Goal: Transaction & Acquisition: Purchase product/service

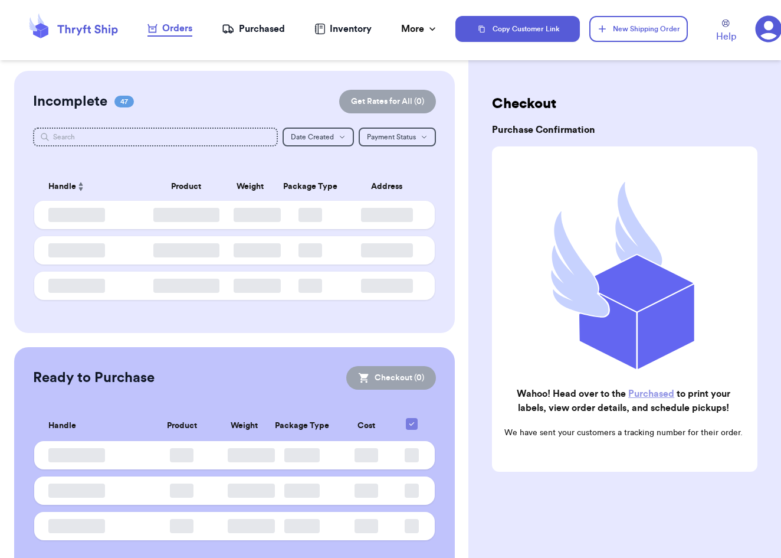
checkbox input "false"
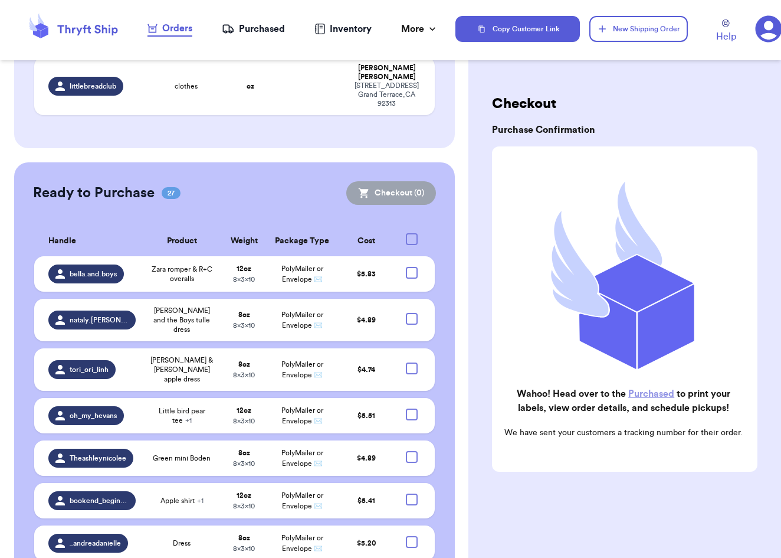
scroll to position [2284, 0]
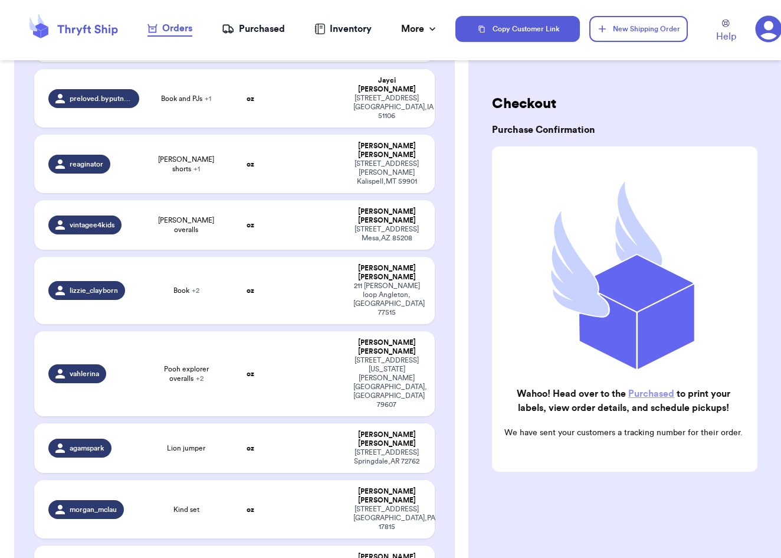
checkbox input "true"
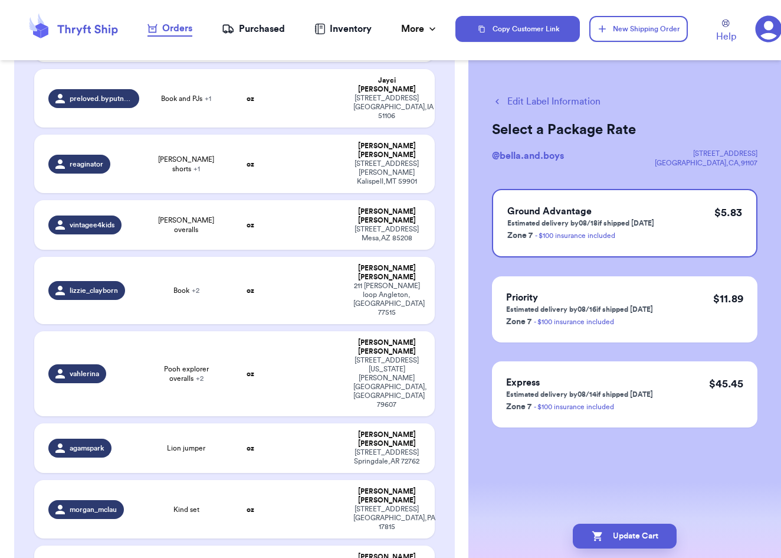
checkbox input "true"
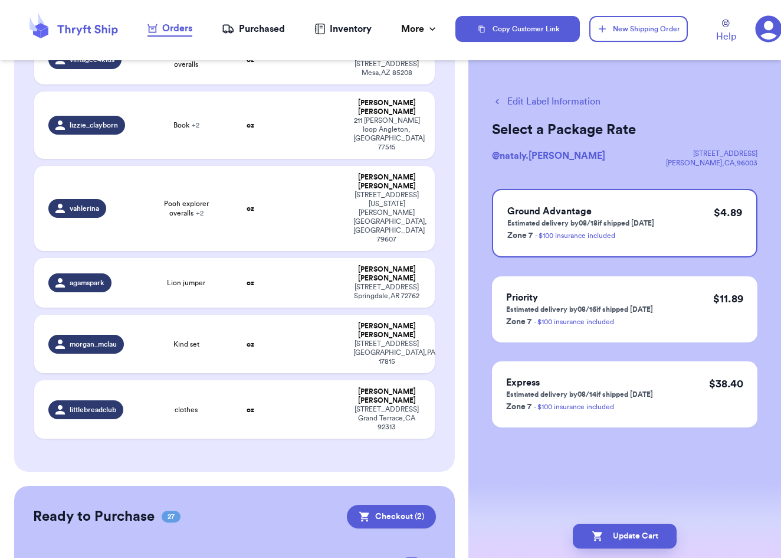
scroll to position [2451, 0]
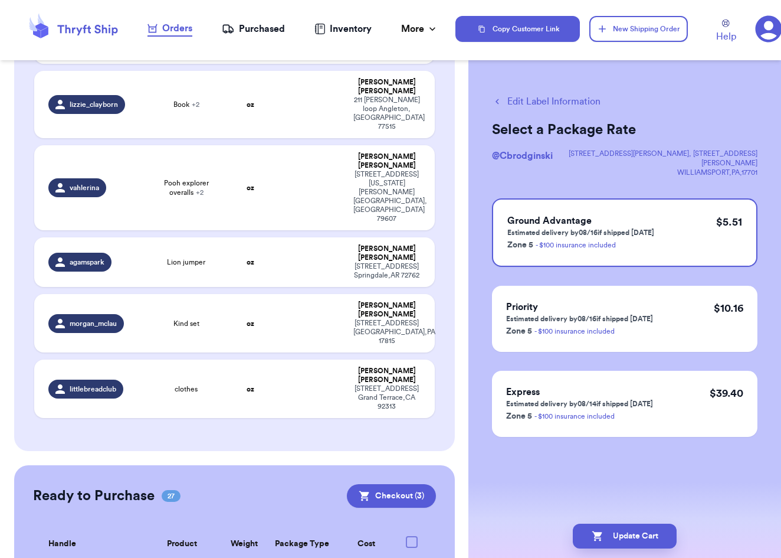
scroll to position [2505, 0]
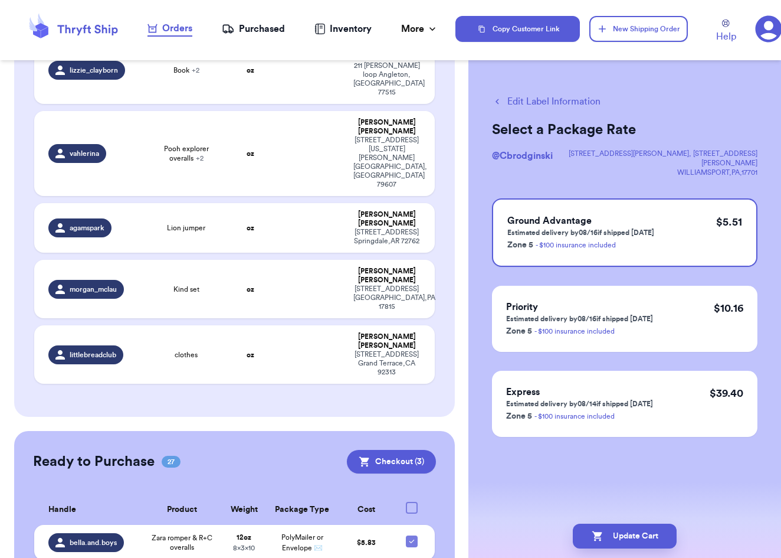
checkbox input "false"
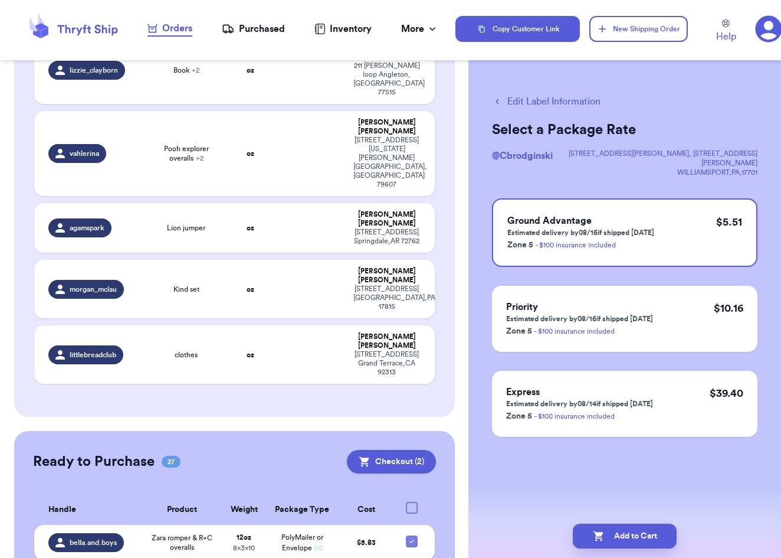
checkbox input "true"
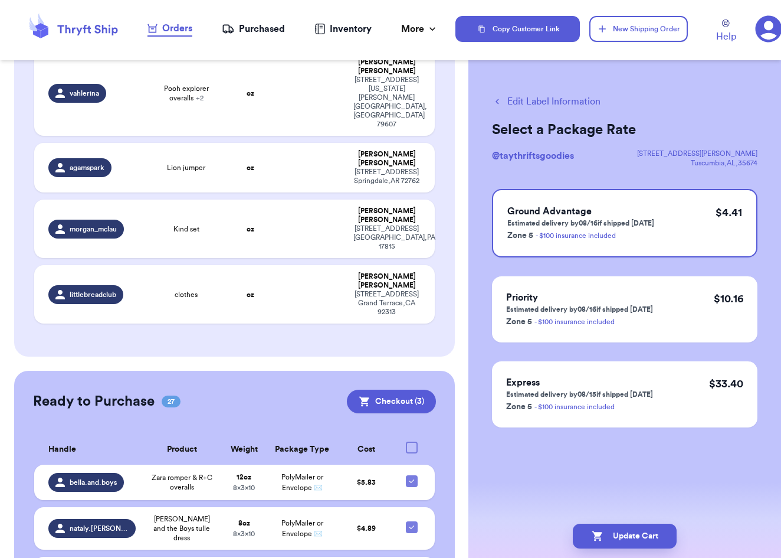
scroll to position [2569, 0]
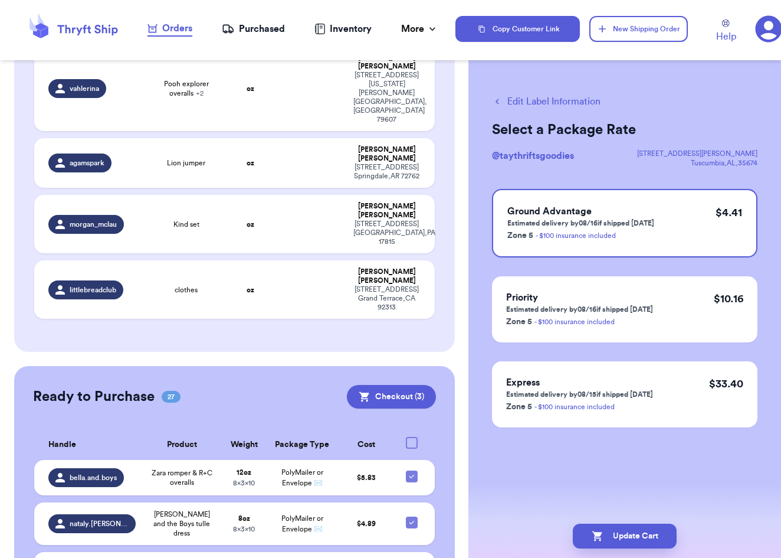
checkbox input "true"
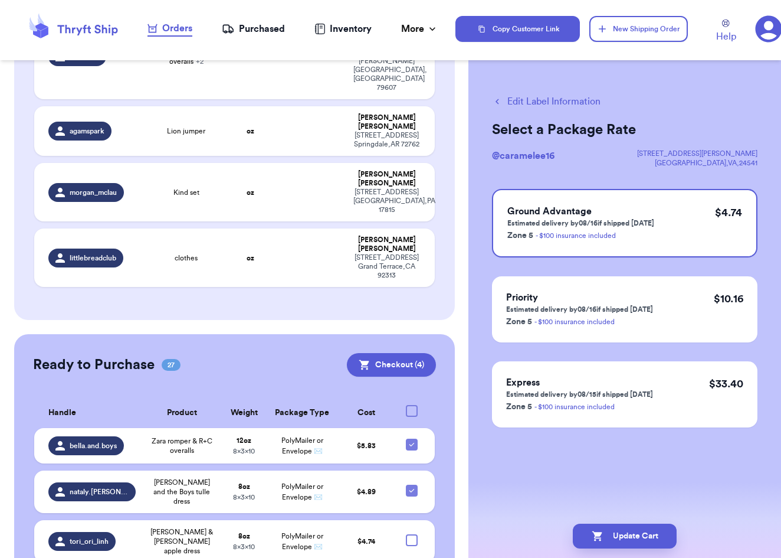
checkbox input "true"
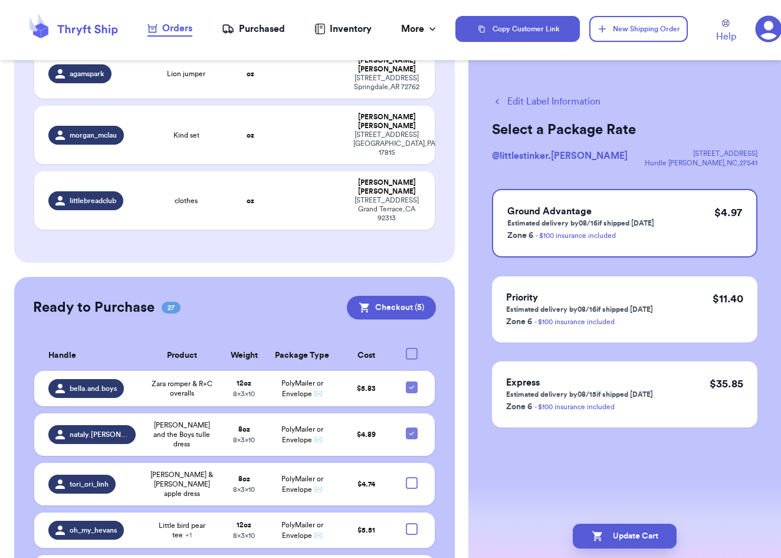
scroll to position [2660, 0]
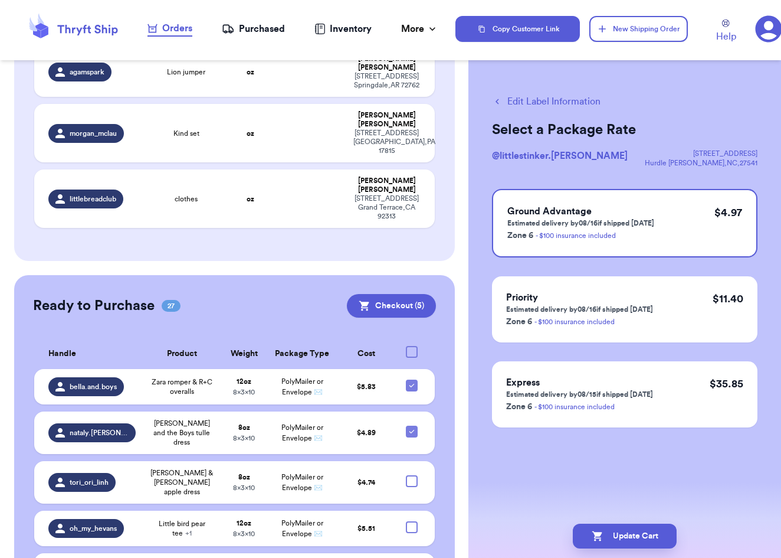
checkbox input "true"
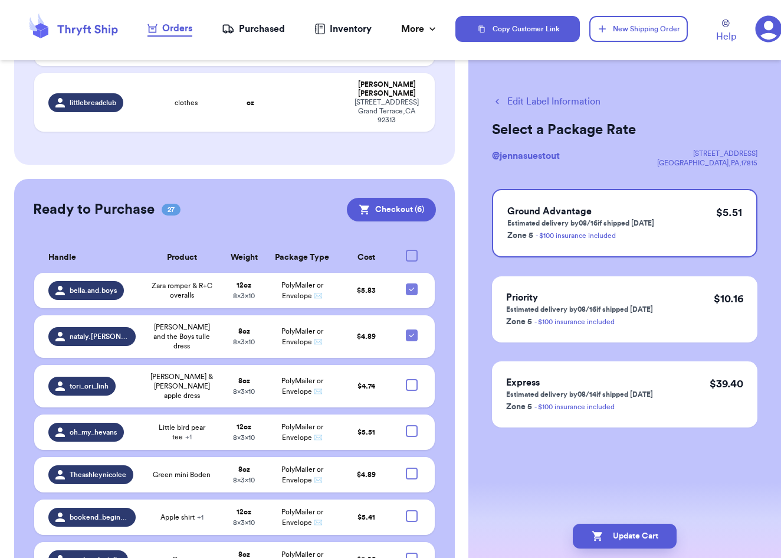
scroll to position [2757, 0]
checkbox input "true"
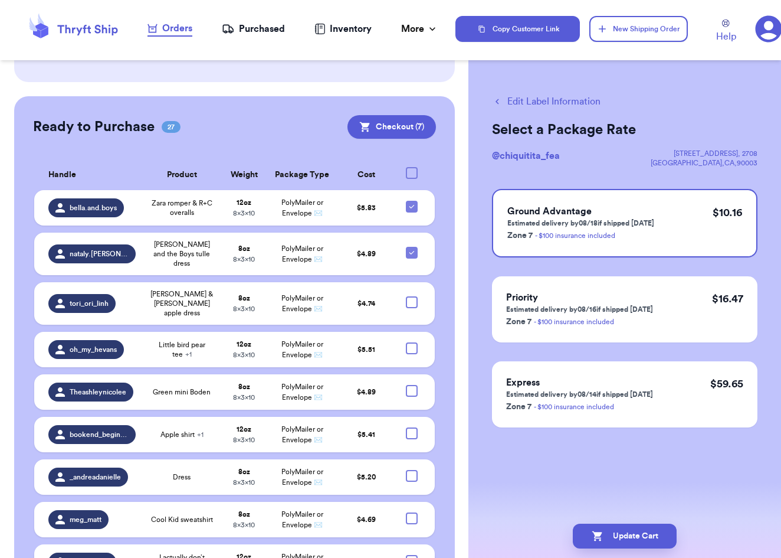
scroll to position [2850, 0]
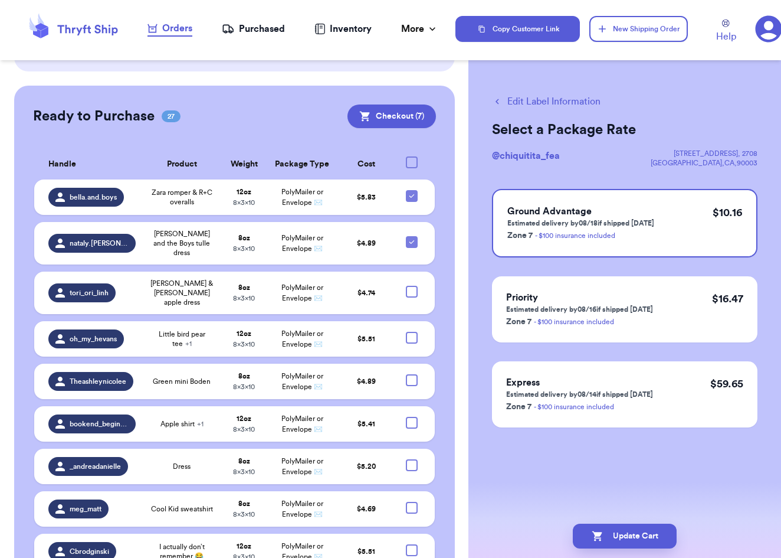
checkbox input "true"
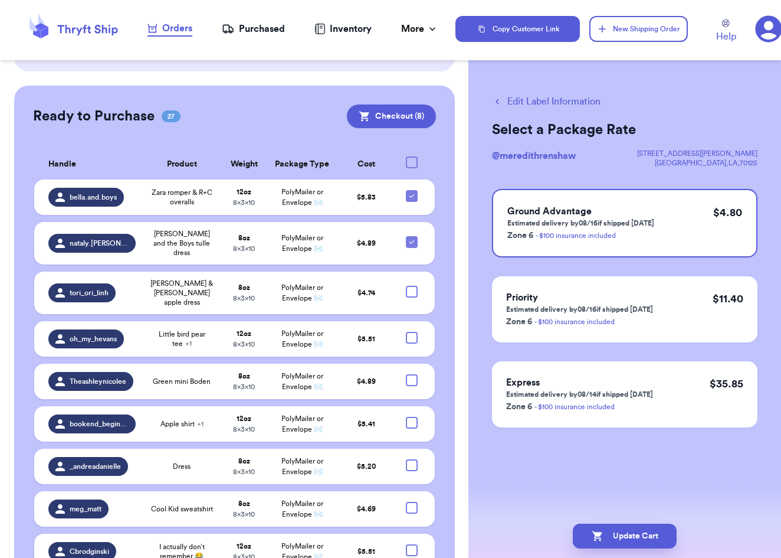
checkbox input "true"
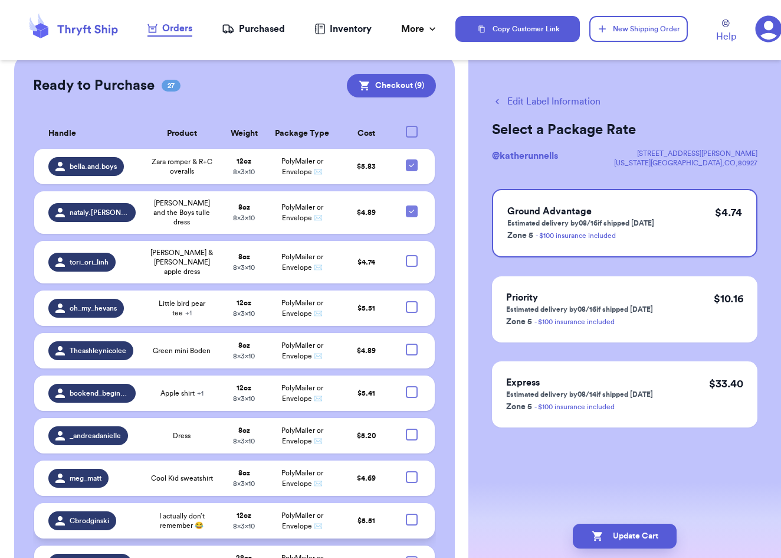
checkbox input "true"
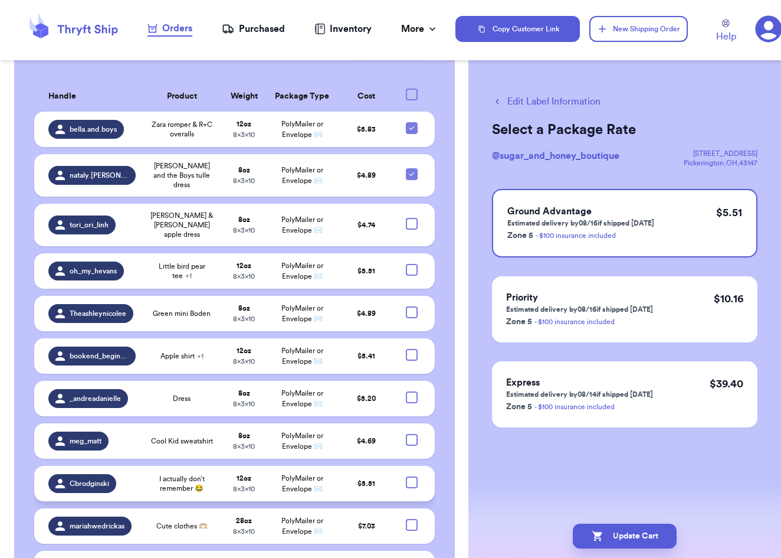
scroll to position [2937, 0]
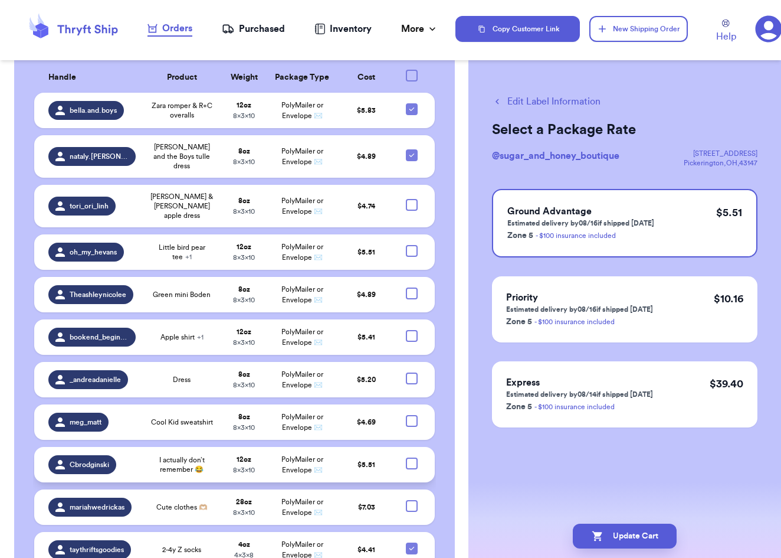
checkbox input "true"
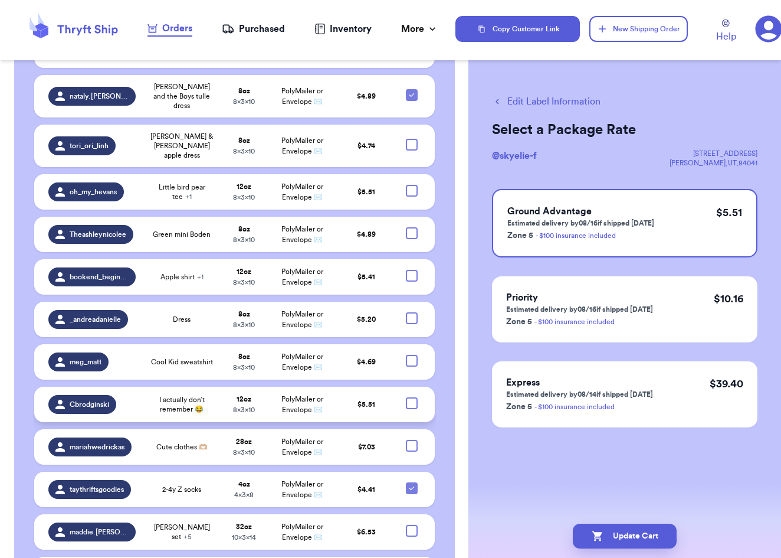
scroll to position [3002, 0]
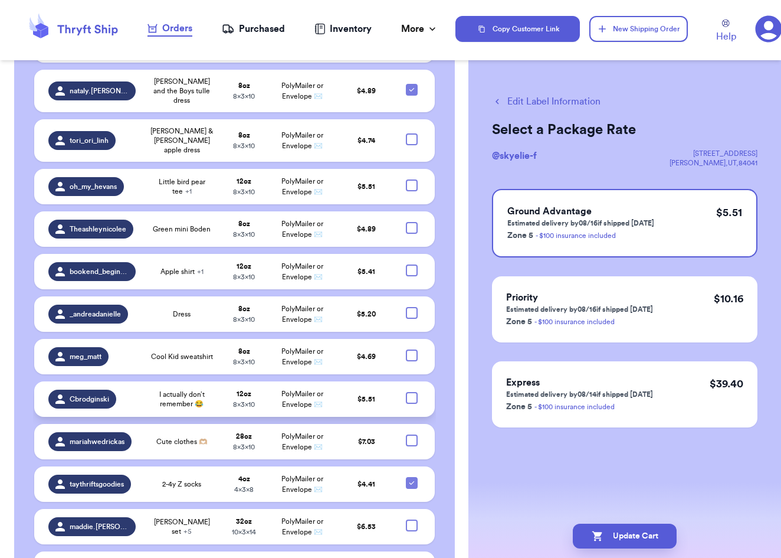
checkbox input "true"
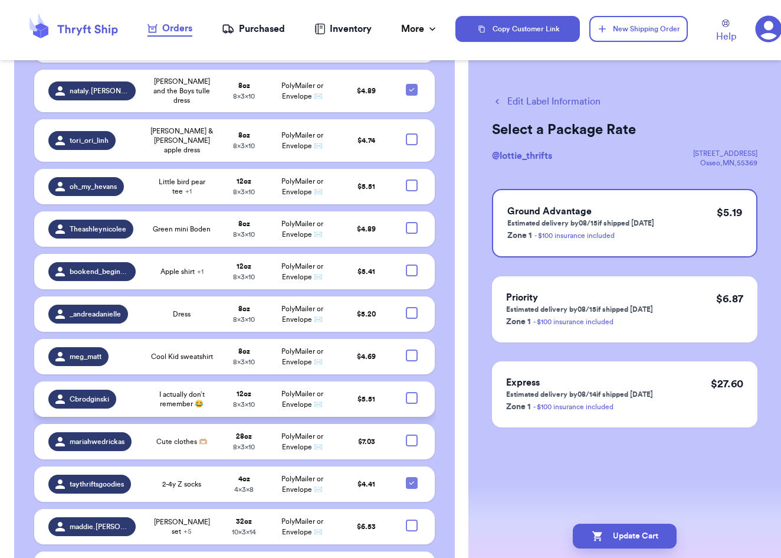
checkbox input "true"
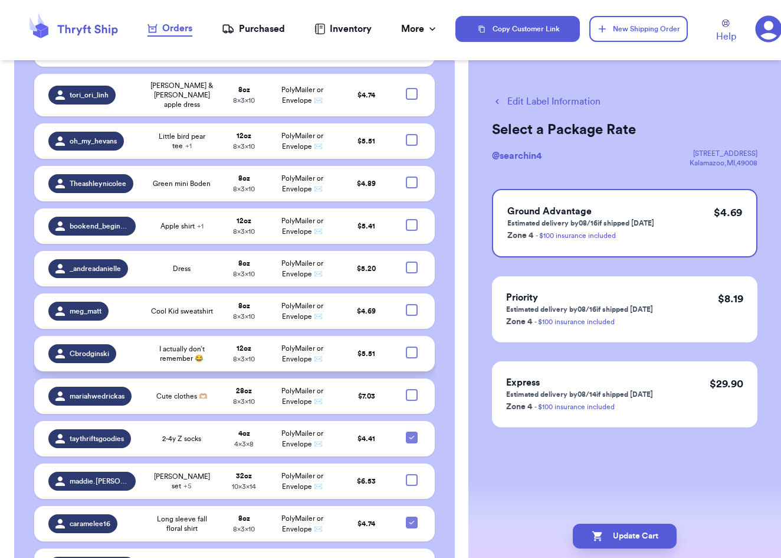
scroll to position [3052, 0]
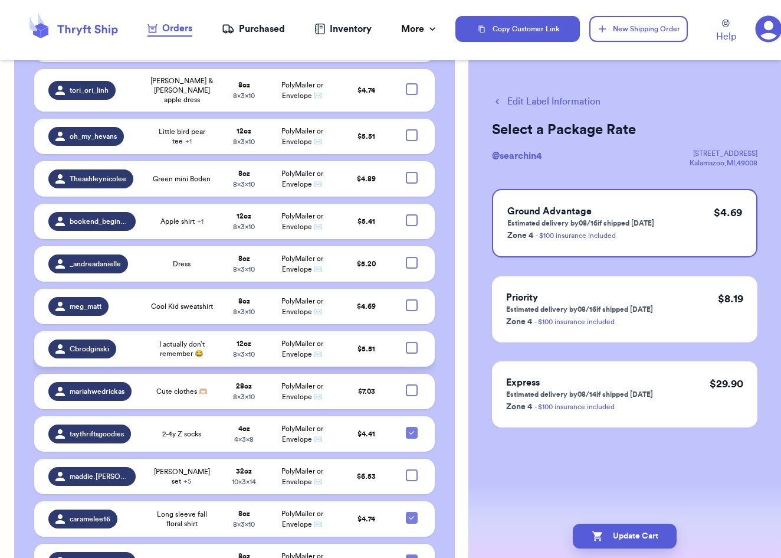
checkbox input "true"
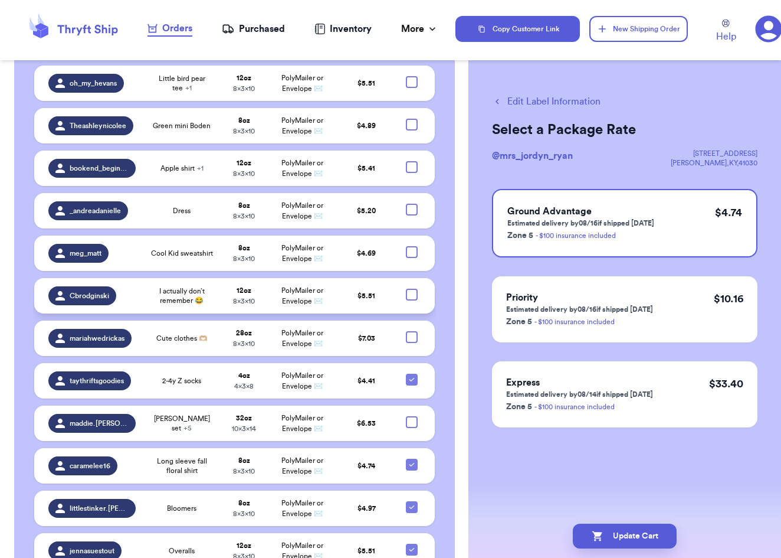
scroll to position [3106, 0]
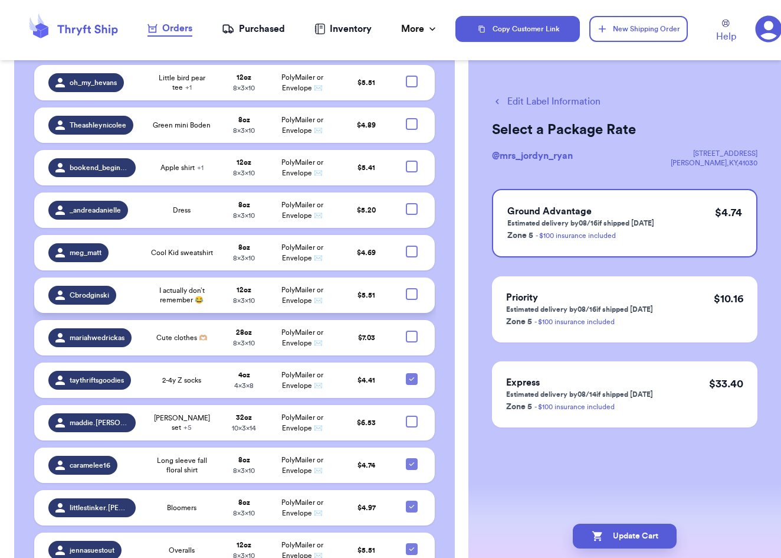
checkbox input "true"
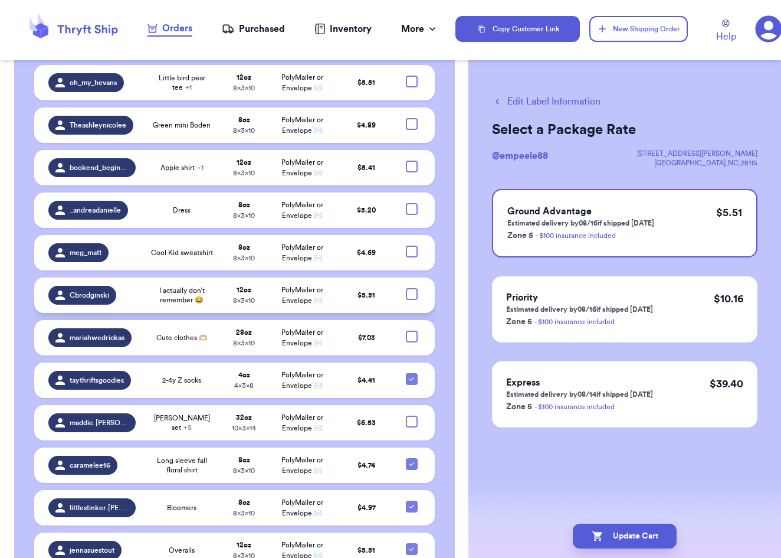
checkbox input "true"
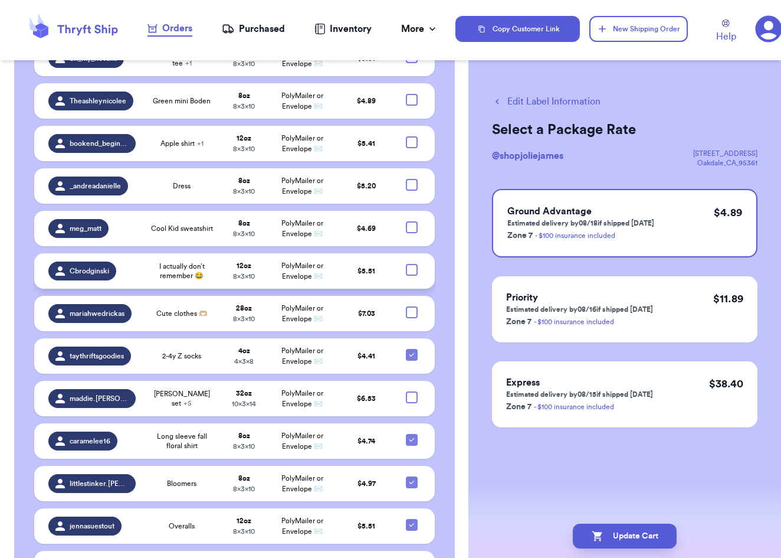
scroll to position [3129, 0]
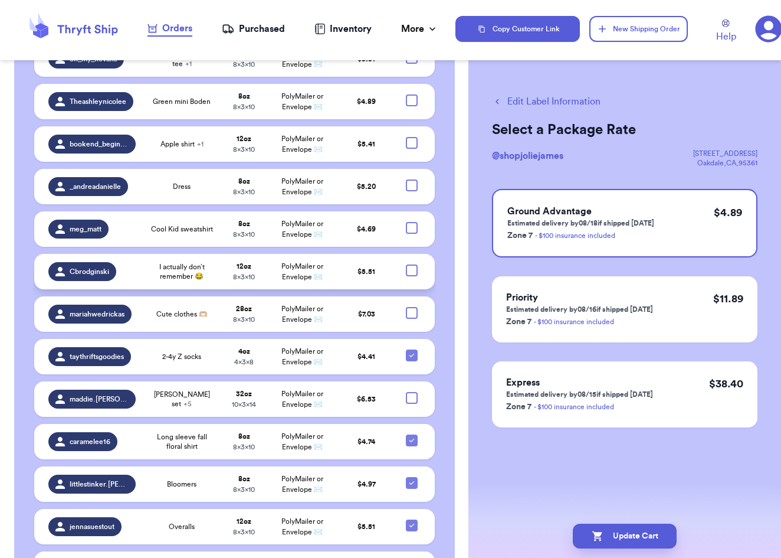
checkbox input "true"
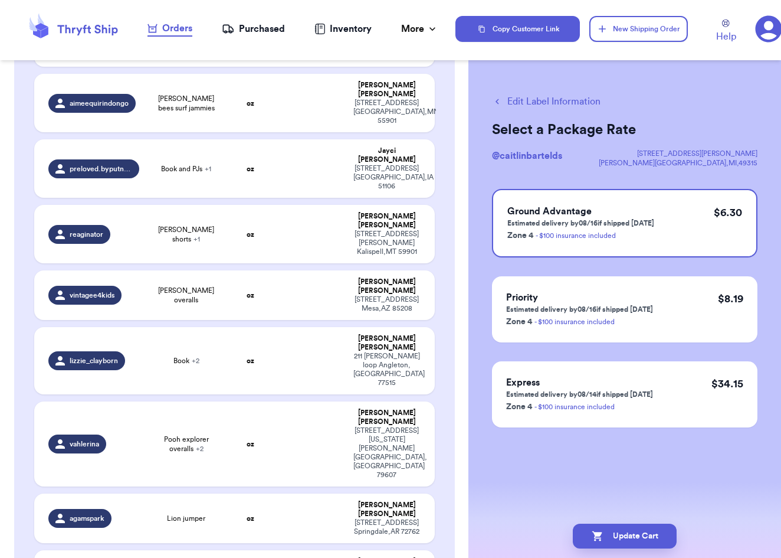
scroll to position [2214, 0]
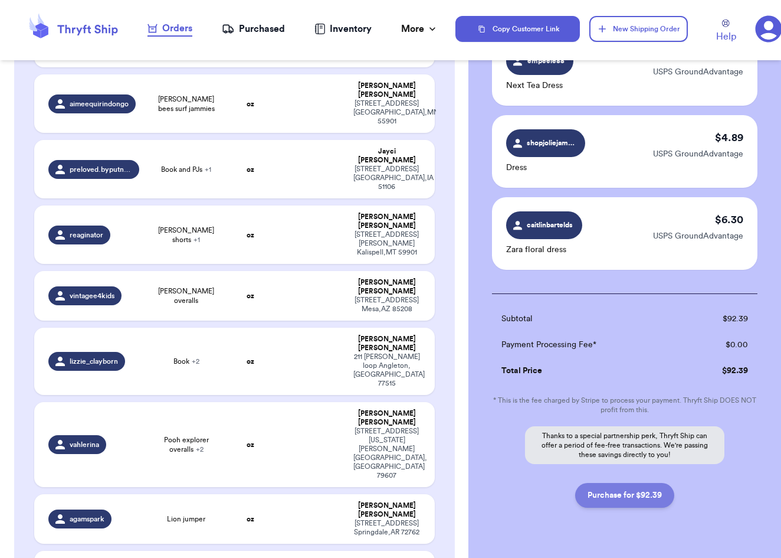
scroll to position [1294, 0]
click at [626, 483] on button "Purchase for $92.39" at bounding box center [624, 495] width 99 height 25
checkbox input "false"
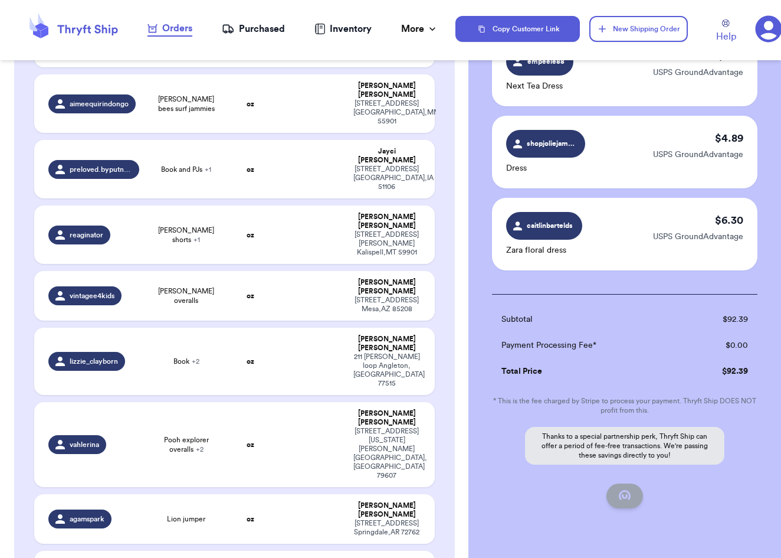
checkbox input "false"
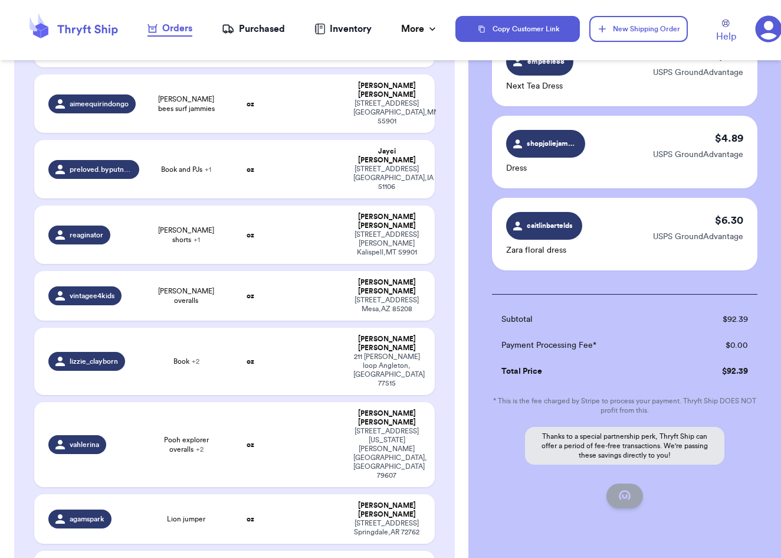
checkbox input "false"
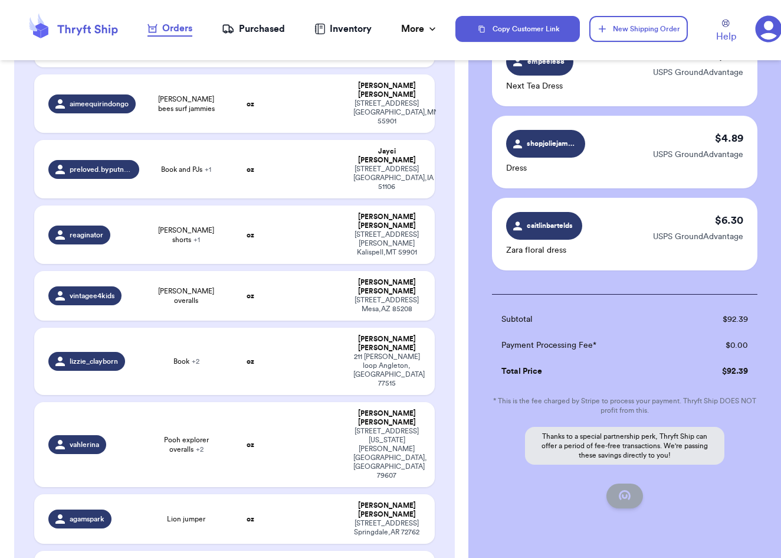
checkbox input "false"
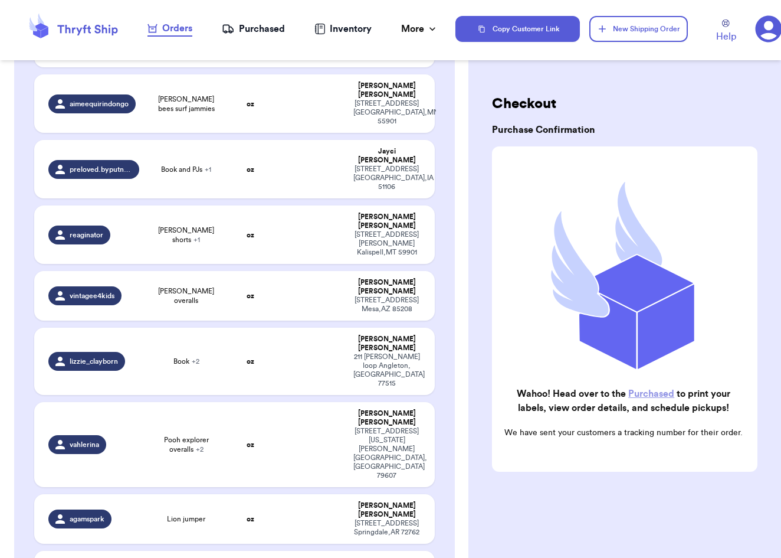
click at [257, 22] on div "Purchased" at bounding box center [253, 29] width 63 height 14
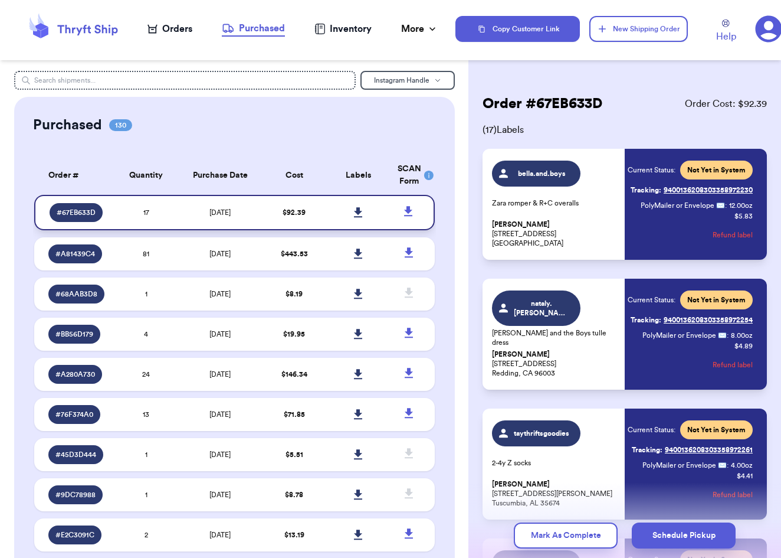
click at [359, 217] on icon at bounding box center [358, 212] width 8 height 10
